Goal: Information Seeking & Learning: Compare options

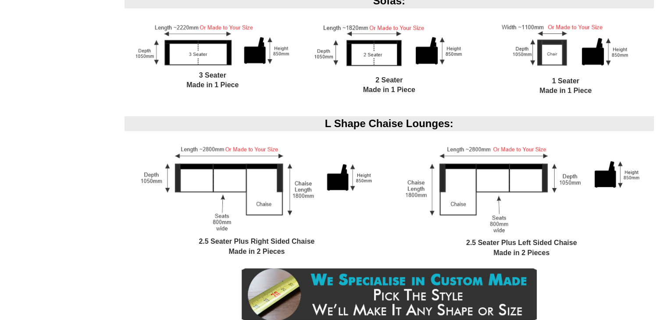
scroll to position [702, 0]
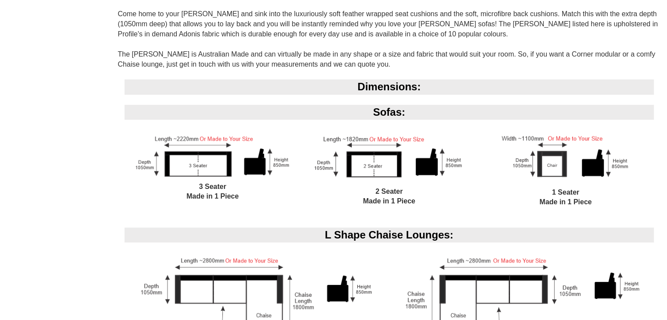
click at [298, 143] on div "Dimensions: Sofas: 3 Seater Made in 1 Piece 2 Seater Made in 1 Piece 1 Seater M…" at bounding box center [389, 265] width 543 height 373
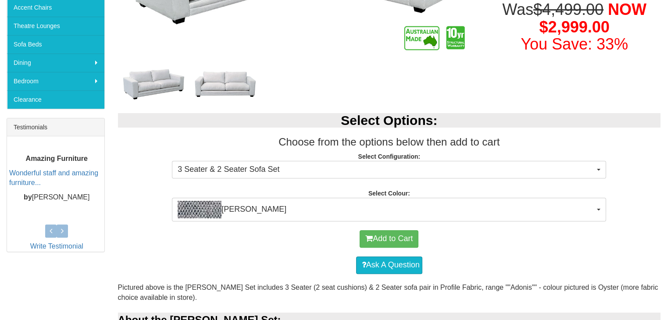
scroll to position [123, 0]
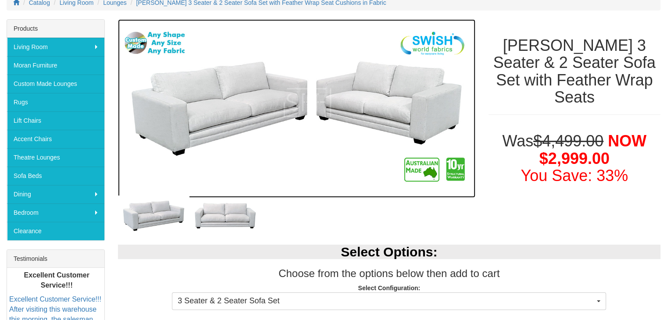
click at [268, 128] on img at bounding box center [296, 108] width 357 height 179
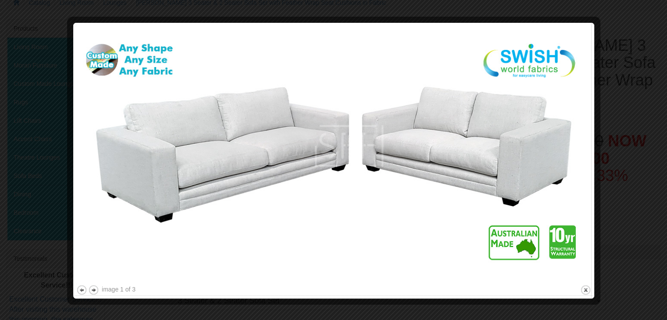
click at [581, 143] on img at bounding box center [333, 154] width 515 height 257
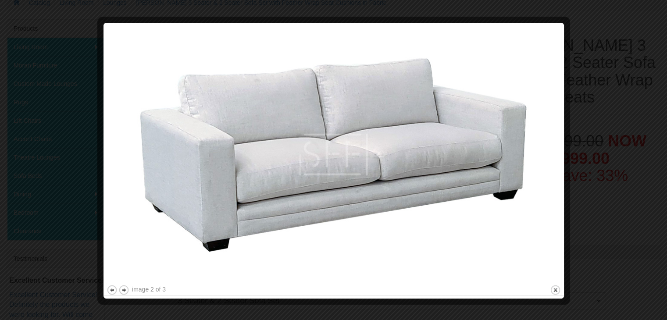
click at [565, 148] on div at bounding box center [565, 161] width 9 height 270
click at [555, 149] on img at bounding box center [334, 154] width 454 height 257
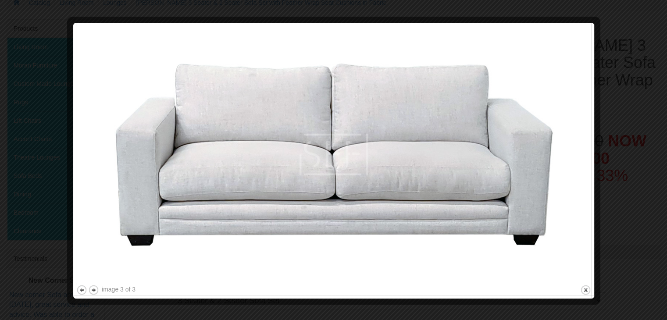
click at [554, 149] on img at bounding box center [333, 154] width 515 height 257
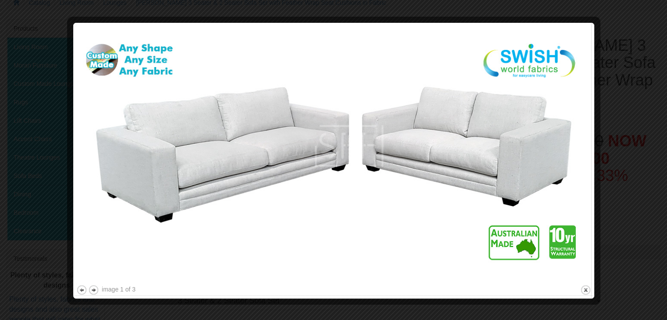
click at [577, 151] on img at bounding box center [333, 154] width 515 height 257
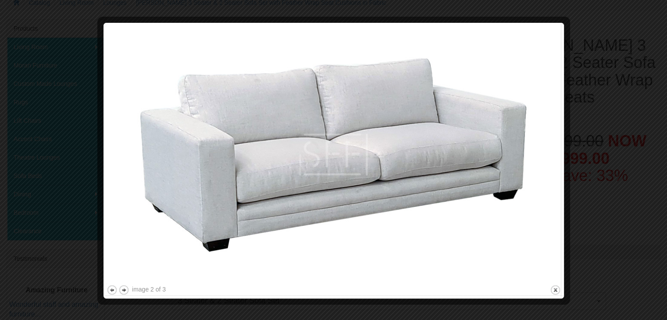
click at [577, 151] on div at bounding box center [333, 160] width 667 height 320
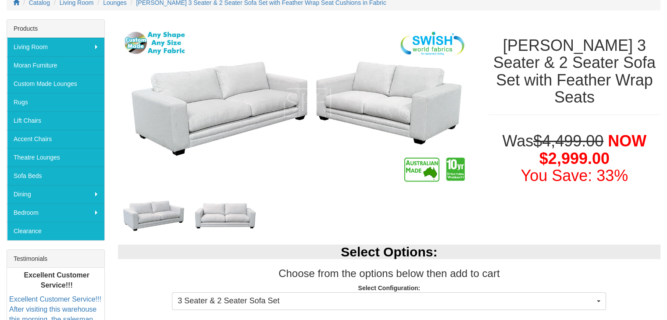
click at [499, 151] on h1 "Was $4,499.00 NOW $2,999.00 You Save: 33%" at bounding box center [574, 158] width 172 height 52
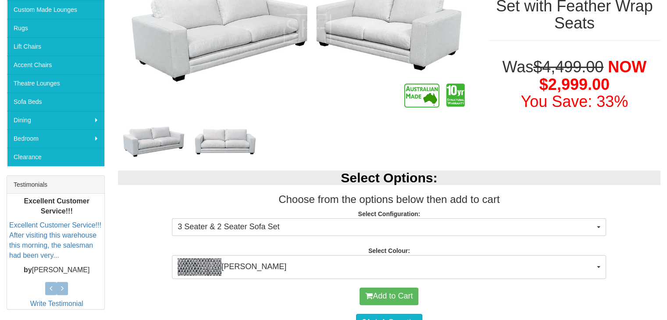
scroll to position [210, 0]
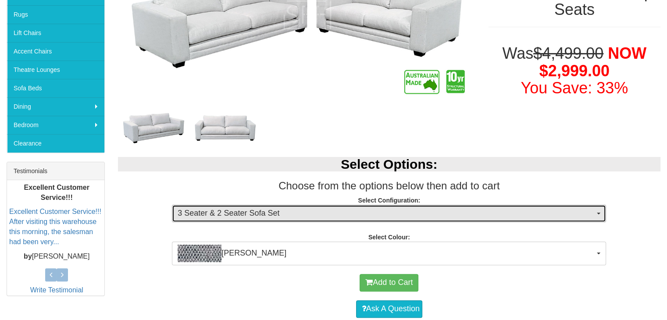
click at [602, 212] on button "3 Seater & 2 Seater Sofa Set" at bounding box center [389, 214] width 434 height 18
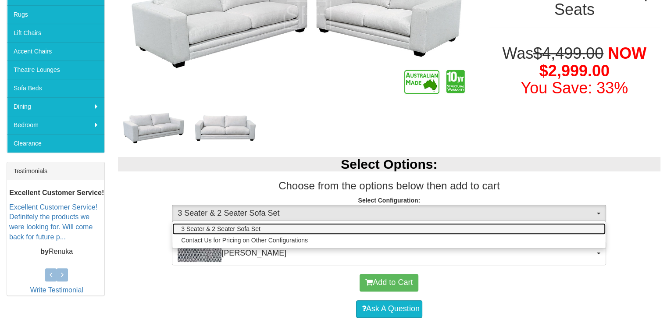
scroll to position [254, 0]
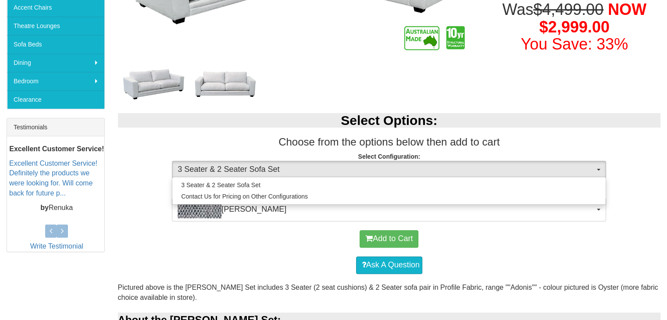
click at [593, 153] on p "Select Configuration: 3 Seater & 2 Seater Sofa Set 3 Seater & 2 Seater Sofa Set…" at bounding box center [389, 164] width 543 height 24
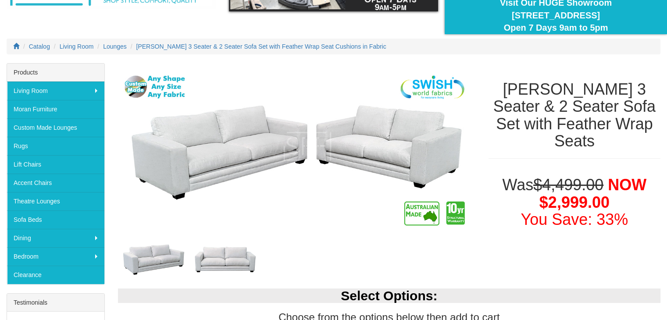
scroll to position [0, 0]
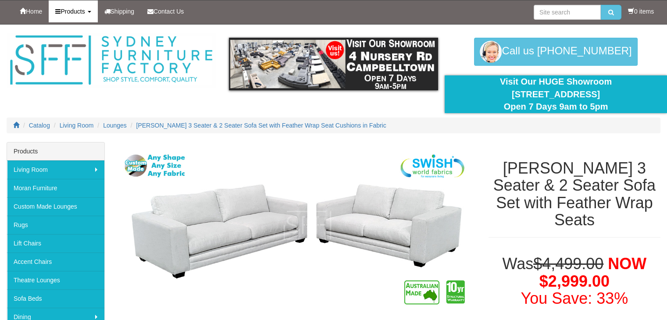
click at [71, 8] on span "Products" at bounding box center [73, 11] width 24 height 7
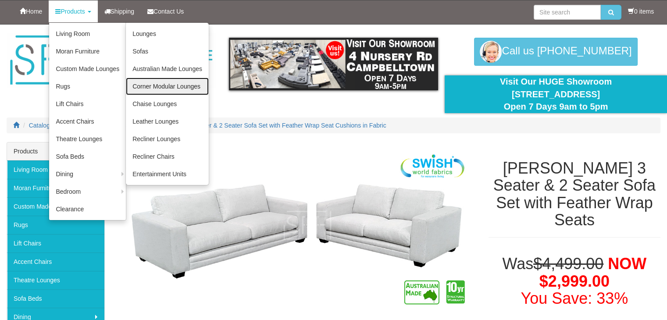
click at [167, 82] on link "Corner Modular Lounges" at bounding box center [167, 87] width 83 height 18
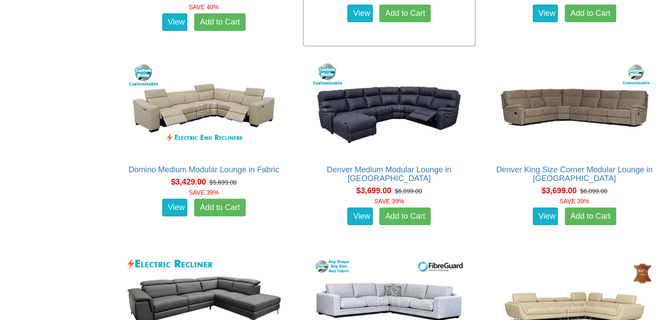
scroll to position [1666, 0]
